Goal: Information Seeking & Learning: Compare options

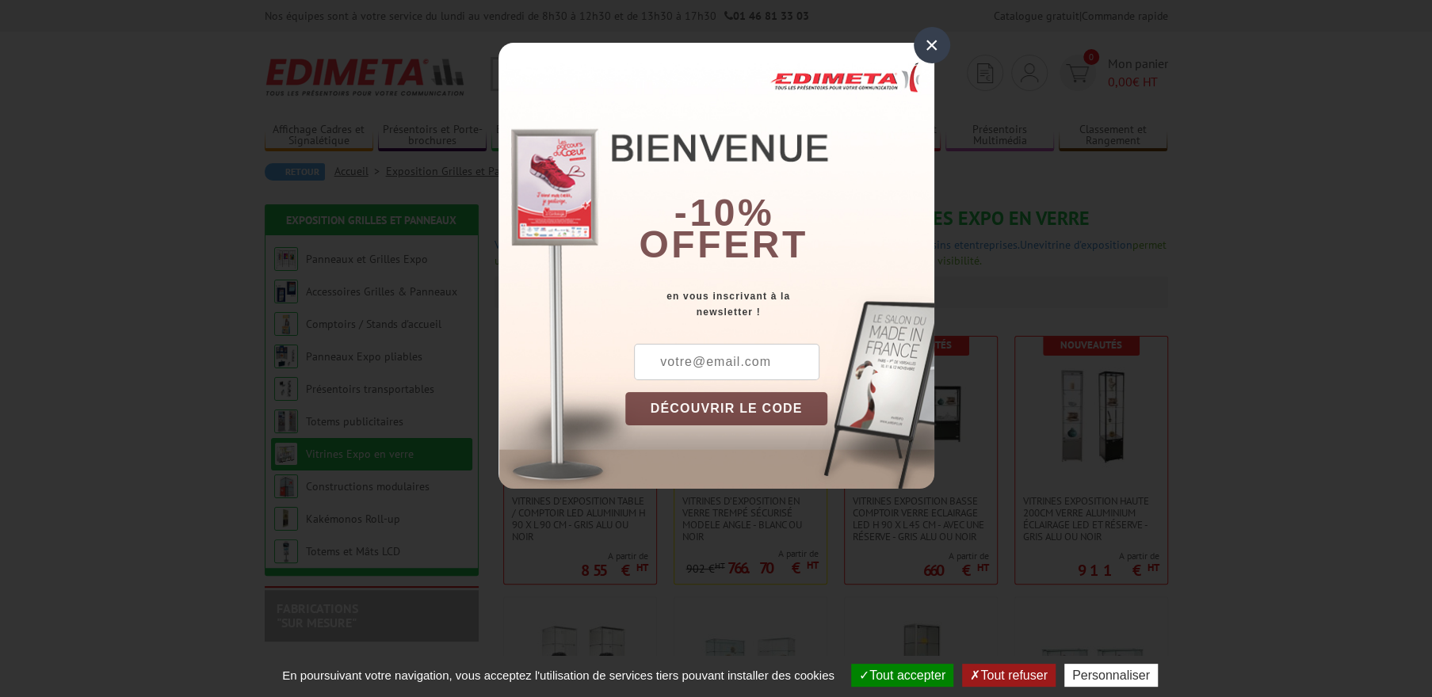
click at [935, 48] on div "×" at bounding box center [931, 45] width 36 height 36
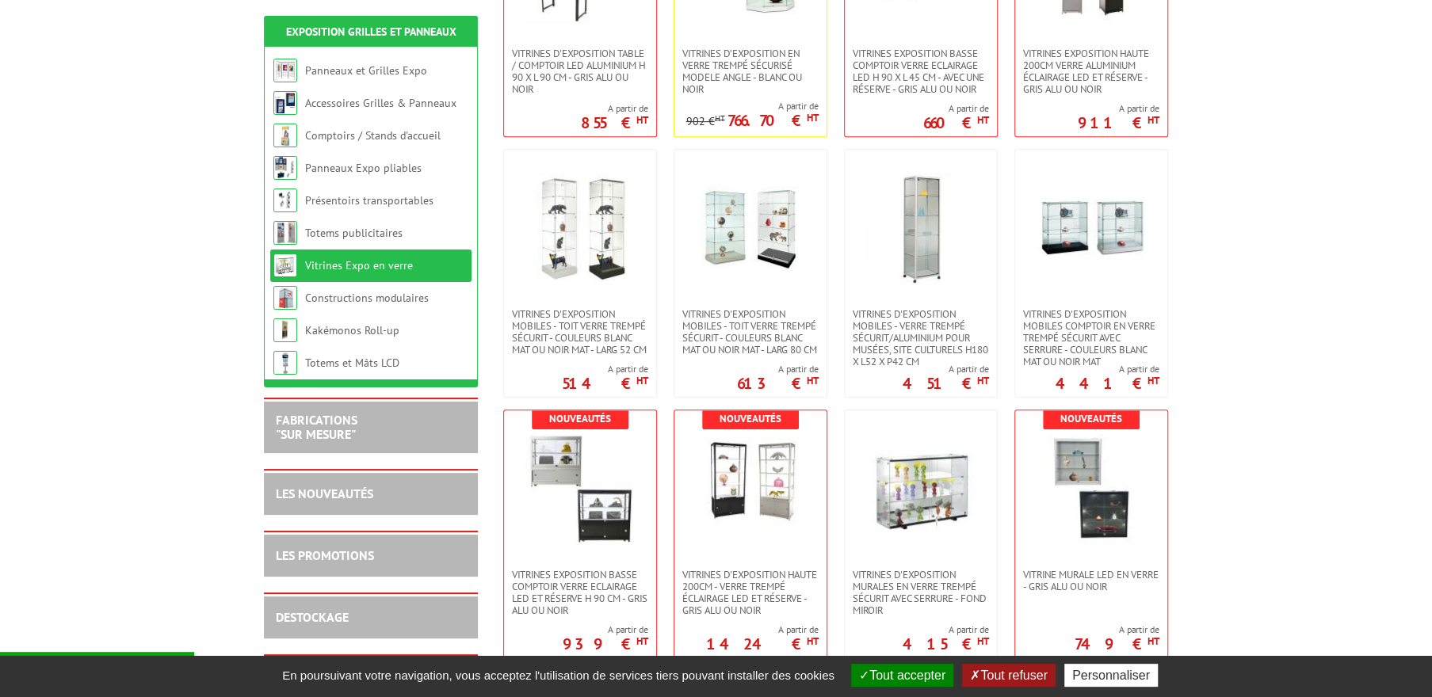
scroll to position [452, 0]
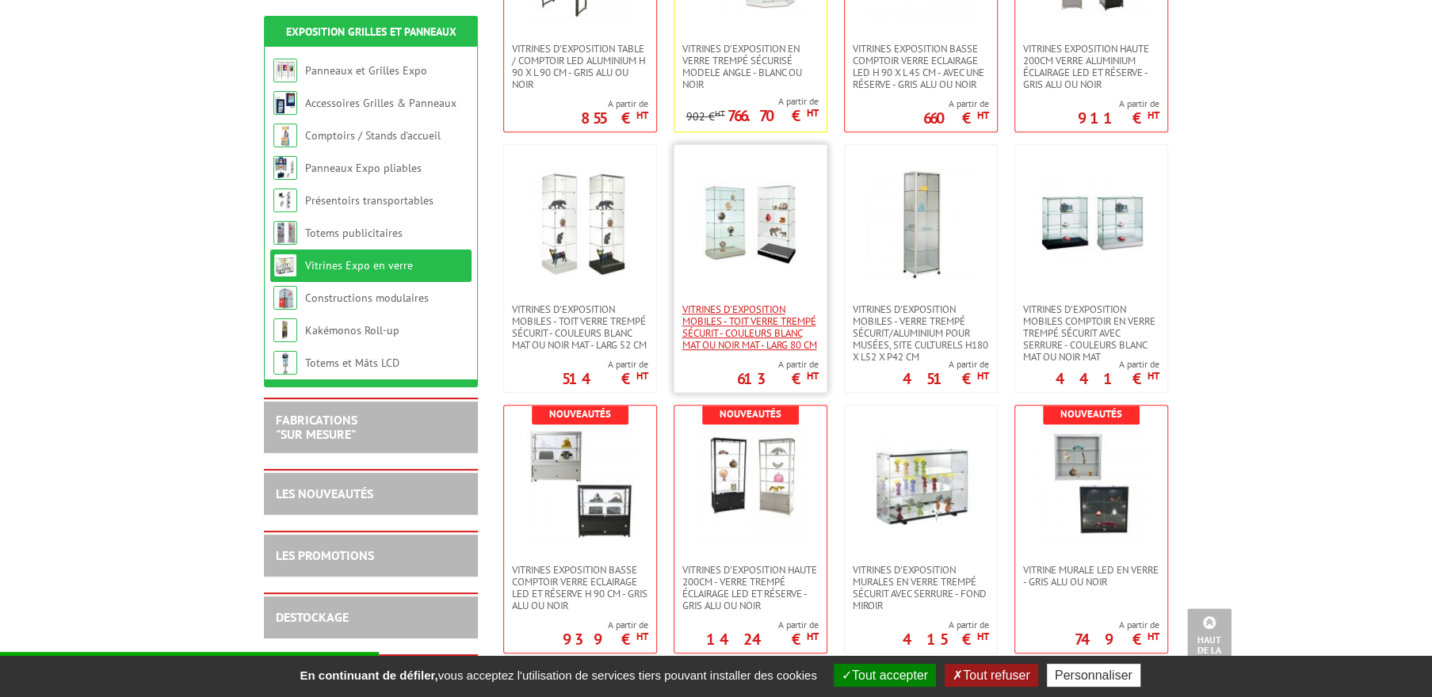
click at [749, 321] on span "Vitrines d'exposition mobiles - toit verre trempé sécurit - couleurs blanc mat …" at bounding box center [750, 327] width 136 height 48
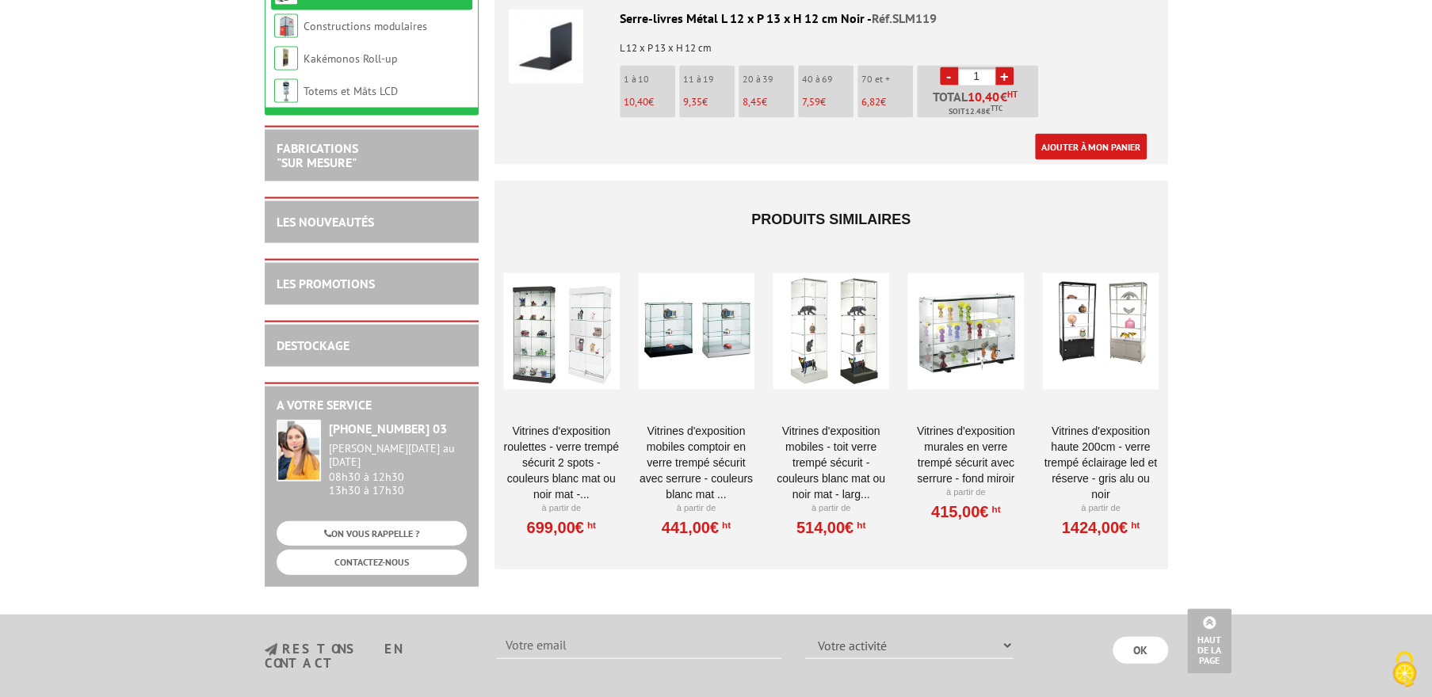
scroll to position [2264, 0]
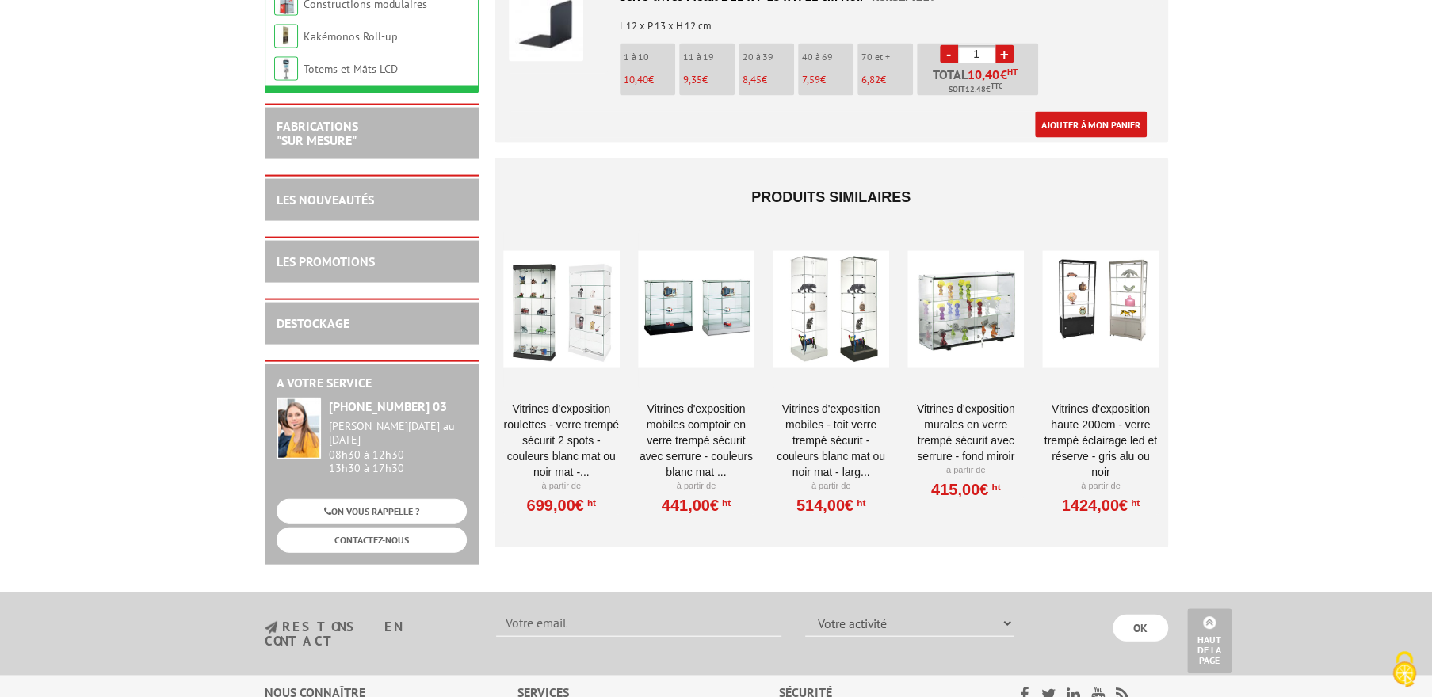
click at [524, 401] on link "Vitrines d'exposition roulettes - verre trempé sécurit 2 spots - couleurs blanc…" at bounding box center [561, 440] width 116 height 79
